Goal: Task Accomplishment & Management: Manage account settings

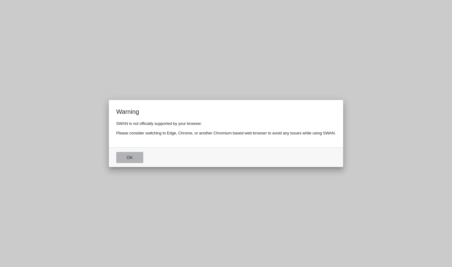
click at [130, 156] on button "Ok" at bounding box center [129, 157] width 27 height 11
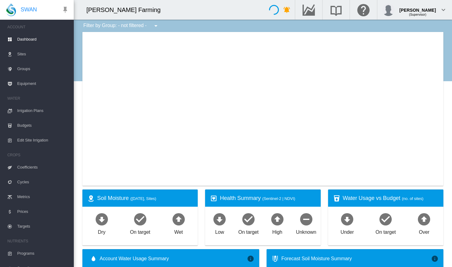
type input "**********"
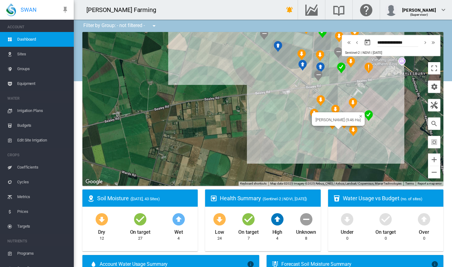
click at [325, 132] on div "[PERSON_NAME] (9.46 Ha)" at bounding box center [262, 109] width 361 height 154
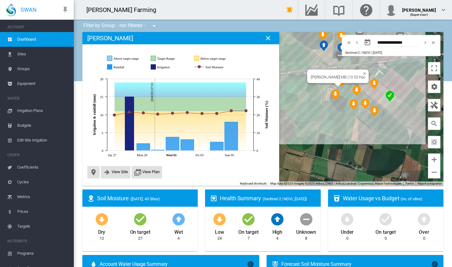
click at [343, 92] on div "[PERSON_NAME] MB (10.52 Ha)" at bounding box center [262, 109] width 361 height 154
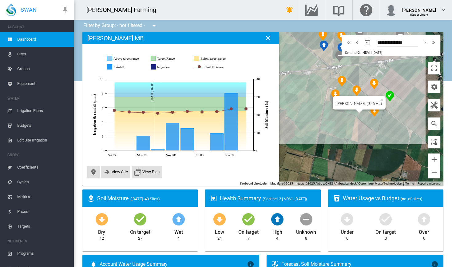
click at [353, 113] on div "[PERSON_NAME] (9.46 Ha)" at bounding box center [262, 109] width 361 height 154
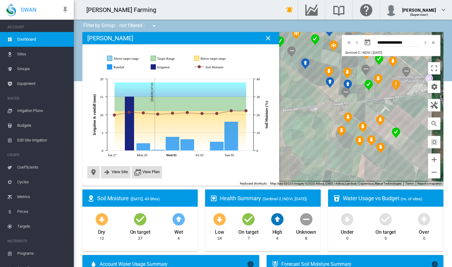
drag, startPoint x: 308, startPoint y: 96, endPoint x: 314, endPoint y: 133, distance: 38.0
click at [314, 133] on div at bounding box center [262, 109] width 361 height 154
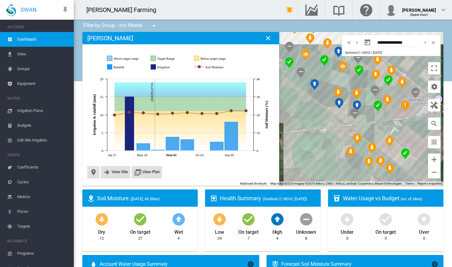
drag, startPoint x: 314, startPoint y: 133, endPoint x: 327, endPoint y: 157, distance: 27.6
click at [327, 157] on div at bounding box center [262, 109] width 361 height 154
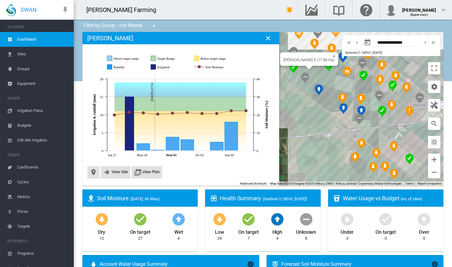
click at [312, 73] on div "[PERSON_NAME] X (17.86 Ha)" at bounding box center [262, 109] width 361 height 154
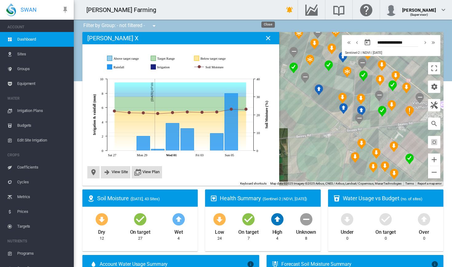
click at [270, 39] on md-icon "icon-close" at bounding box center [267, 37] width 7 height 7
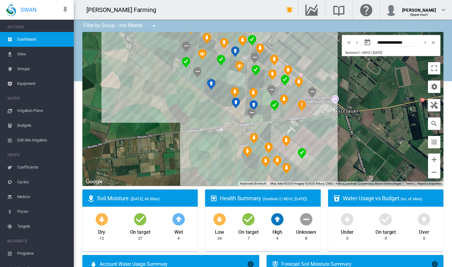
drag, startPoint x: 280, startPoint y: 104, endPoint x: 171, endPoint y: 98, distance: 108.6
click at [171, 98] on div at bounding box center [262, 109] width 361 height 154
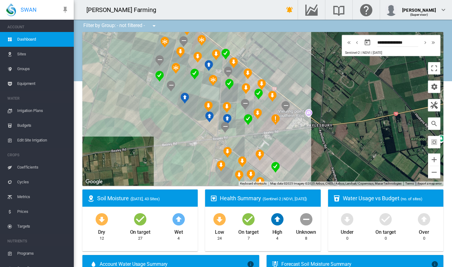
drag, startPoint x: 146, startPoint y: 159, endPoint x: 120, endPoint y: 172, distance: 29.4
click at [120, 172] on div at bounding box center [262, 109] width 361 height 154
click at [230, 97] on div "[PERSON_NAME] CCC (15.86 Ha)" at bounding box center [262, 109] width 361 height 154
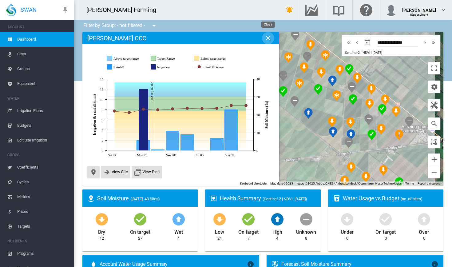
click at [267, 39] on md-icon "icon-close" at bounding box center [267, 37] width 7 height 7
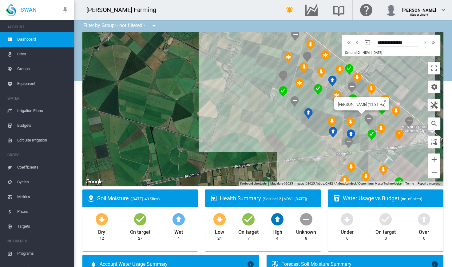
click at [369, 112] on div "[PERSON_NAME] (11.31 Ha)" at bounding box center [262, 109] width 361 height 154
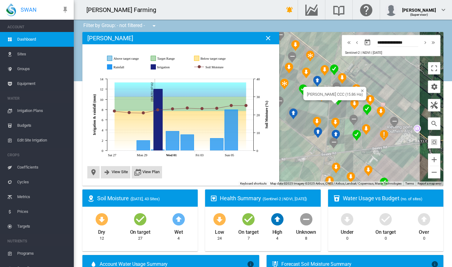
click at [339, 109] on div "[PERSON_NAME] CCC (15.86 Ha)" at bounding box center [262, 109] width 361 height 154
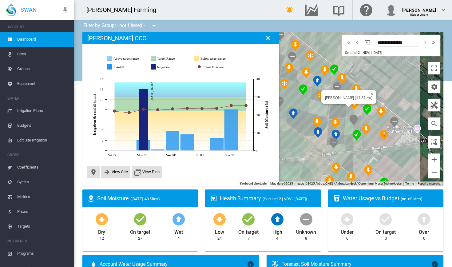
click at [352, 111] on div "[PERSON_NAME] (11.31 Ha)" at bounding box center [262, 109] width 361 height 154
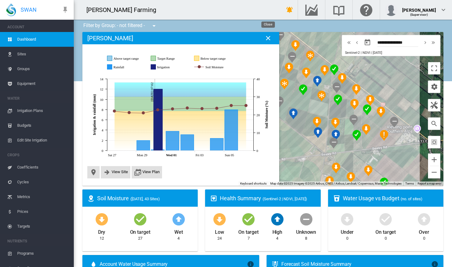
click at [270, 40] on md-icon "icon-close" at bounding box center [267, 37] width 7 height 7
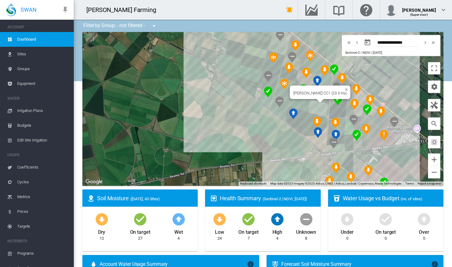
click at [320, 108] on div "[PERSON_NAME] CC1 (23.3 Ha)" at bounding box center [262, 109] width 361 height 154
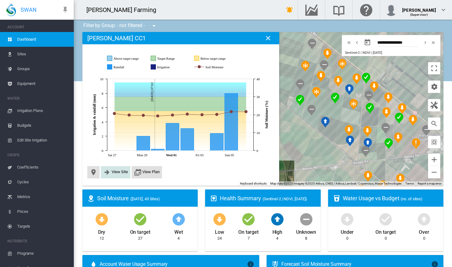
click at [120, 175] on button "View Site" at bounding box center [115, 171] width 25 height 7
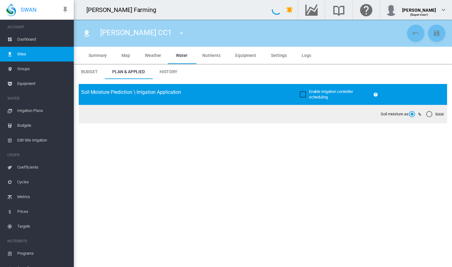
type input "**********"
type input "******"
type input "*********"
type input "***"
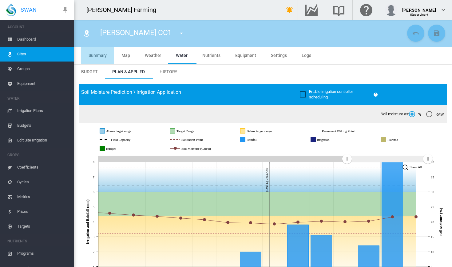
click at [104, 57] on span "Summary" at bounding box center [98, 55] width 18 height 5
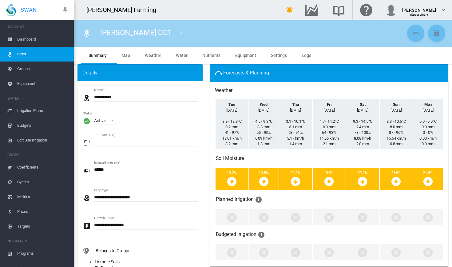
click at [44, 35] on span "Dashboard" at bounding box center [43, 39] width 52 height 15
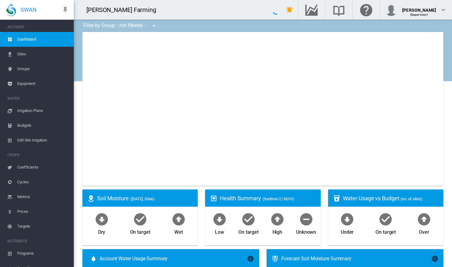
type input "**********"
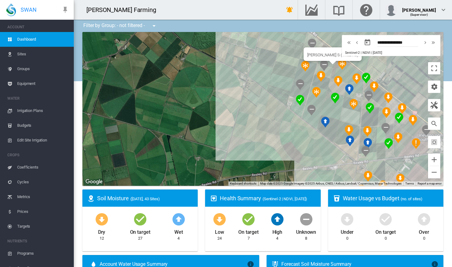
click at [332, 65] on div "[PERSON_NAME] S (11.52 Ha)" at bounding box center [262, 109] width 361 height 154
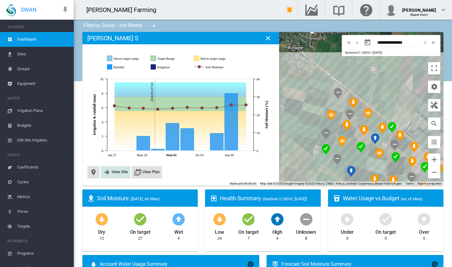
click at [119, 172] on span "View Site" at bounding box center [120, 171] width 16 height 5
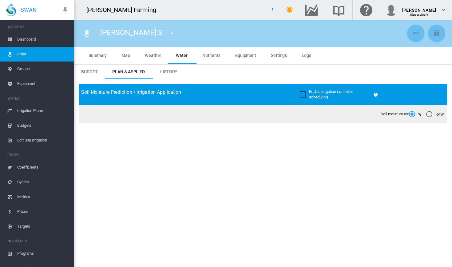
type input "*****"
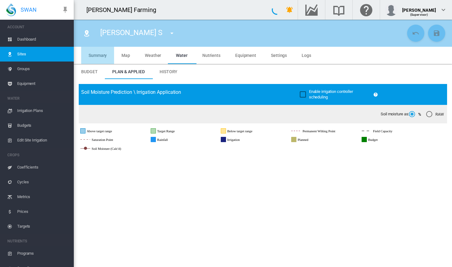
click at [100, 53] on span "Summary" at bounding box center [98, 55] width 18 height 5
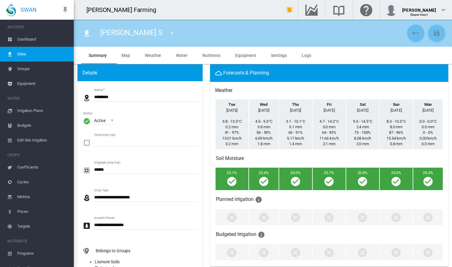
click at [178, 56] on span "Water" at bounding box center [182, 55] width 12 height 5
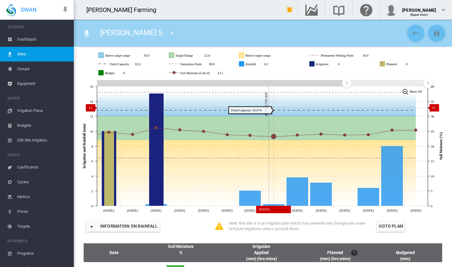
scroll to position [80, 0]
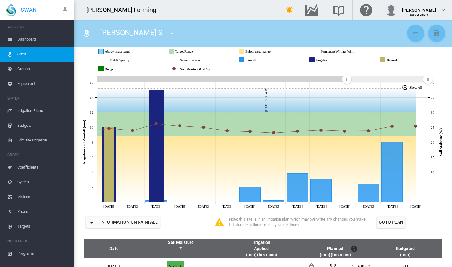
click at [36, 36] on span "Dashboard" at bounding box center [43, 39] width 52 height 15
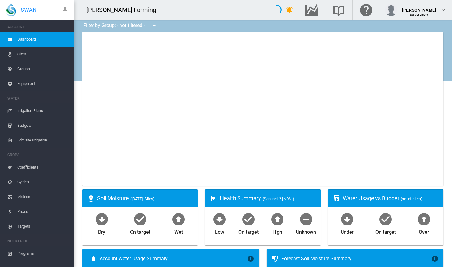
type input "**********"
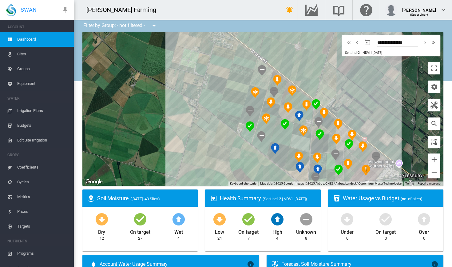
drag, startPoint x: 235, startPoint y: 140, endPoint x: 143, endPoint y: 110, distance: 96.3
click at [143, 110] on div at bounding box center [262, 109] width 361 height 154
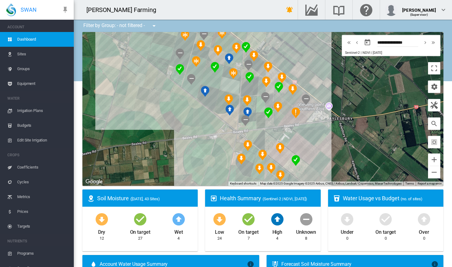
drag, startPoint x: 207, startPoint y: 166, endPoint x: 151, endPoint y: 117, distance: 74.1
click at [151, 117] on div at bounding box center [262, 109] width 361 height 154
